Goal: Task Accomplishment & Management: Use online tool/utility

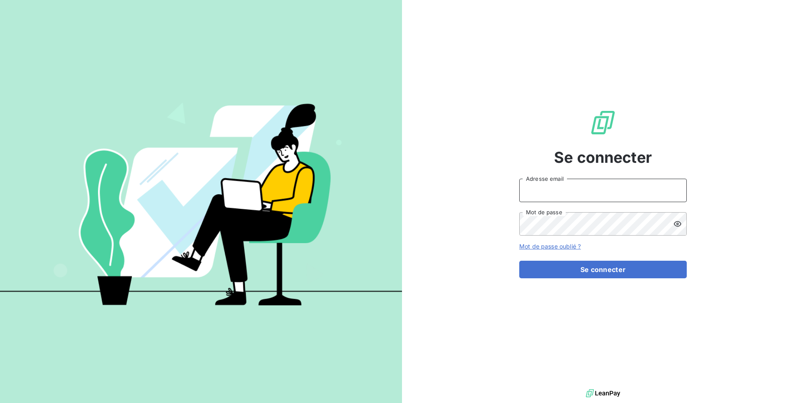
click at [559, 191] on input "Adresse email" at bounding box center [602, 190] width 167 height 23
paste input "climanet"
type input "admin@climanet"
click at [519, 261] on button "Se connecter" at bounding box center [602, 270] width 167 height 18
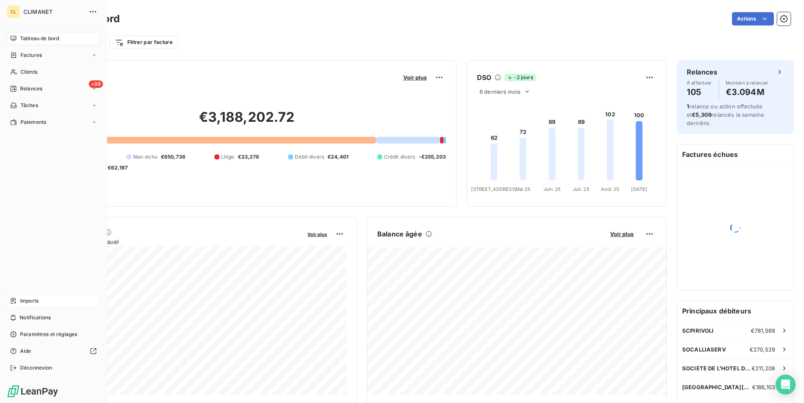
click at [21, 297] on div "Imports" at bounding box center [53, 300] width 93 height 13
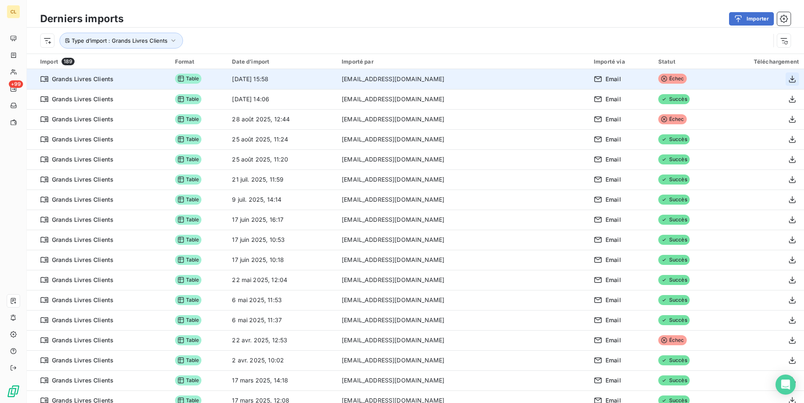
click at [793, 78] on icon "button" at bounding box center [792, 79] width 8 height 8
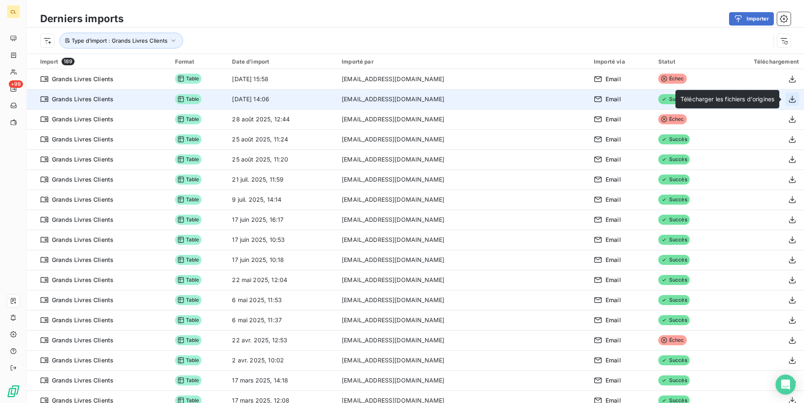
click at [788, 105] on button "button" at bounding box center [791, 99] width 13 height 13
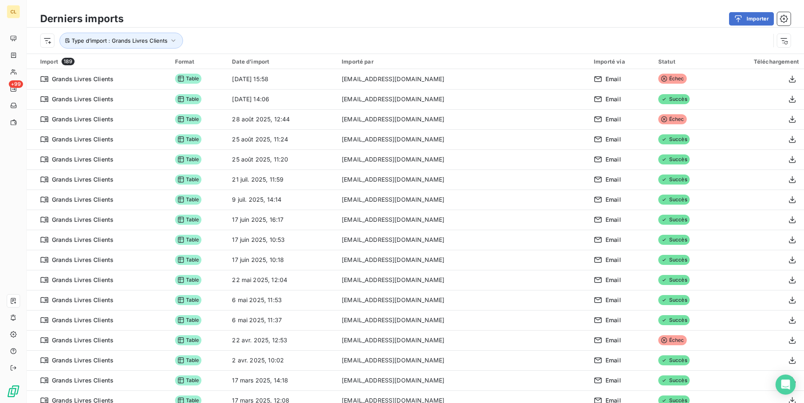
click at [490, 41] on div "Type d’import : Grands Livres Clients" at bounding box center [405, 41] width 730 height 16
click at [658, 49] on div "Type d’import : Grands Livres Clients" at bounding box center [415, 41] width 777 height 26
click at [655, 46] on div "Type d’import : Grands Livres Clients" at bounding box center [405, 41] width 730 height 16
click at [659, 35] on div "Type d’import : Grands Livres Clients" at bounding box center [405, 41] width 730 height 16
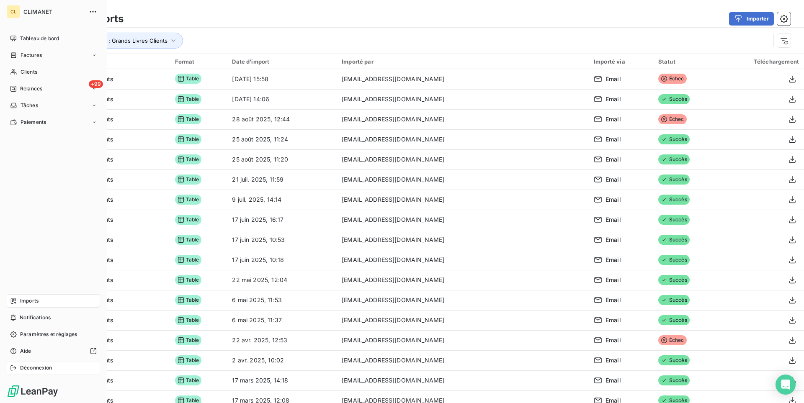
click at [24, 367] on span "Déconnexion" at bounding box center [36, 368] width 32 height 8
